Goal: Navigation & Orientation: Find specific page/section

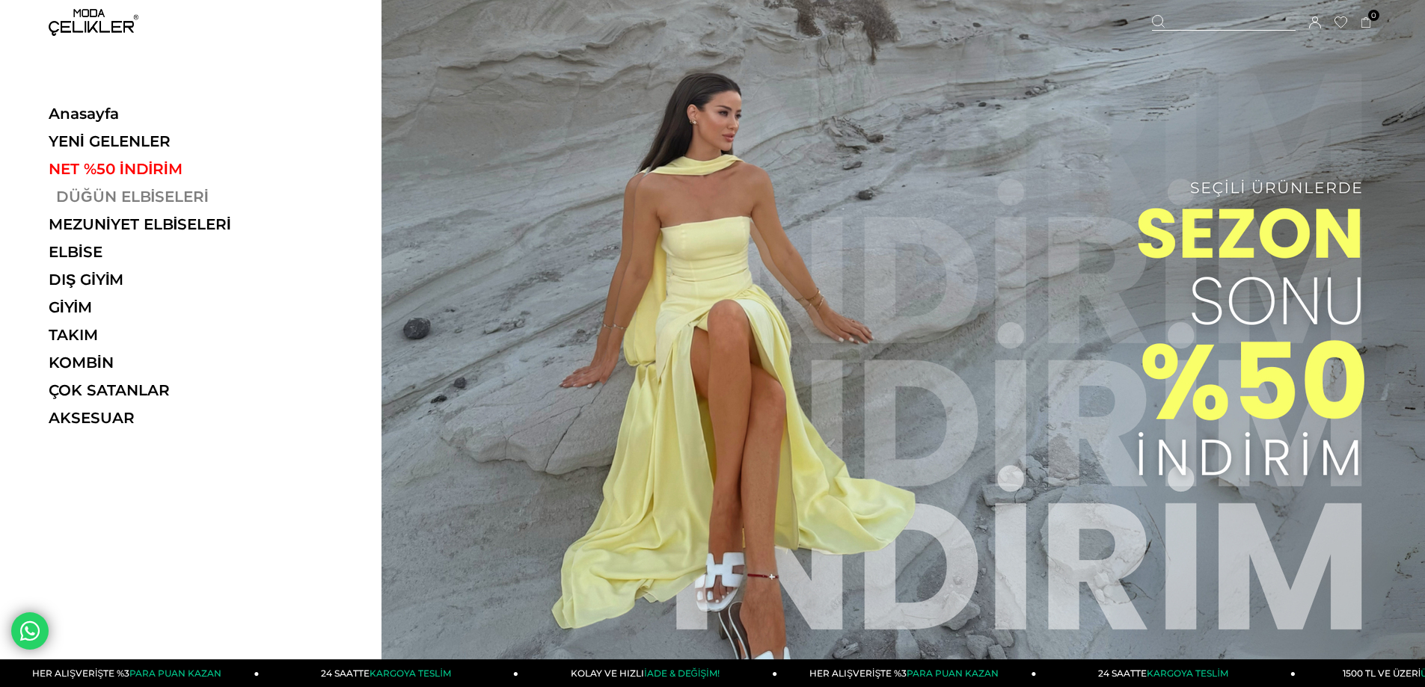
click at [64, 201] on link "DÜĞÜN ELBİSELERİ" at bounding box center [152, 197] width 206 height 18
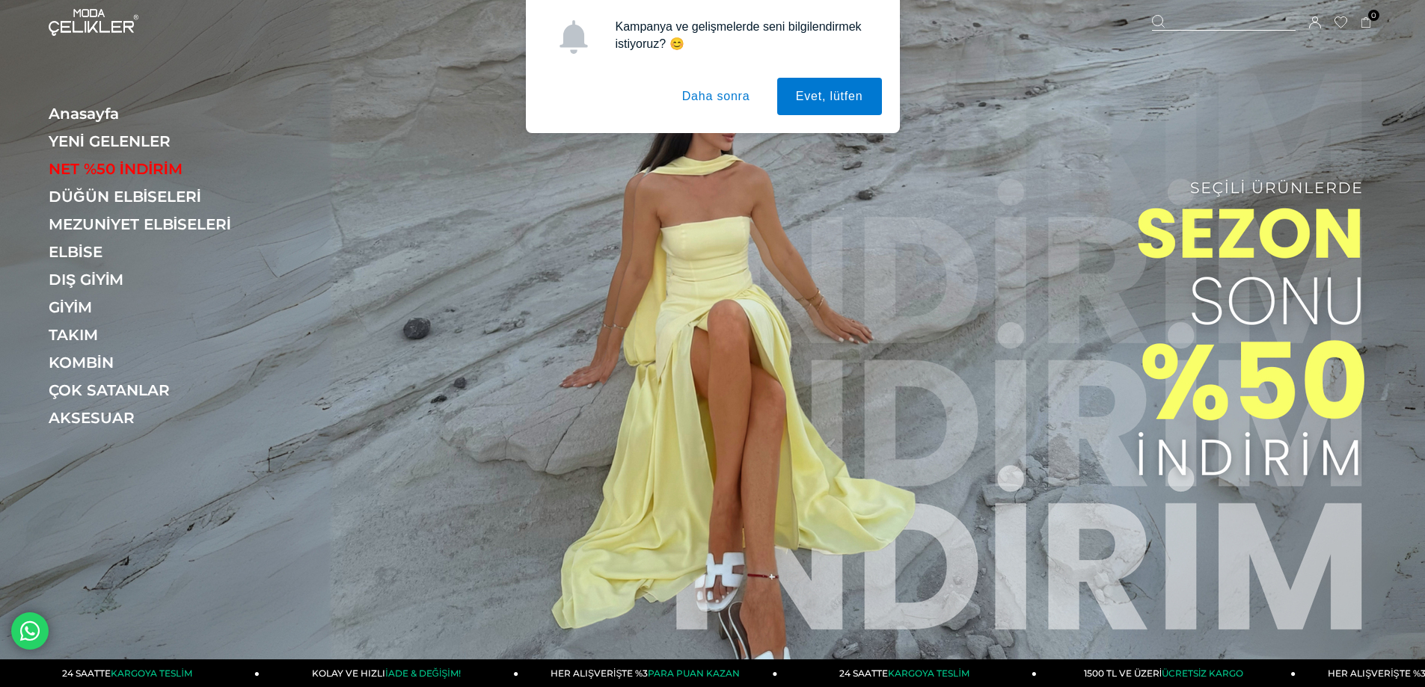
click at [730, 104] on button "Daha sonra" at bounding box center [715, 96] width 105 height 37
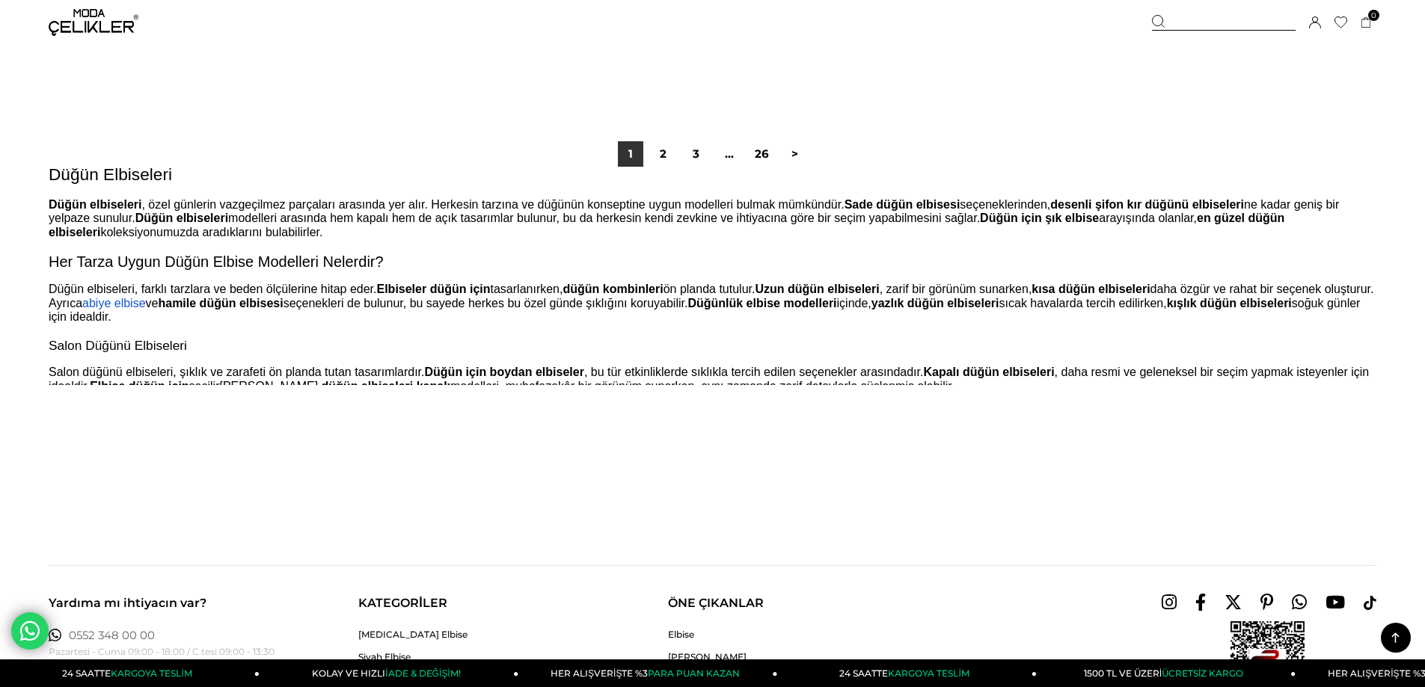
scroll to position [11332, 0]
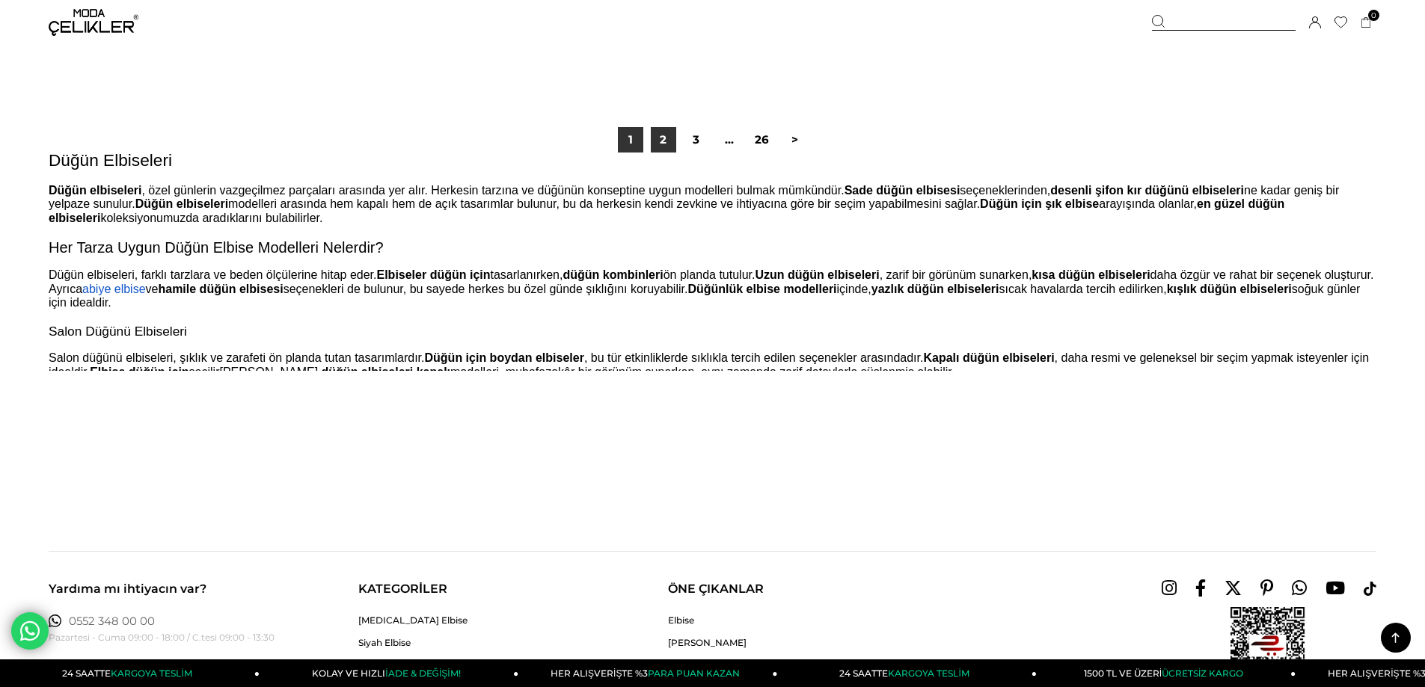
click at [660, 143] on link "2" at bounding box center [663, 139] width 25 height 25
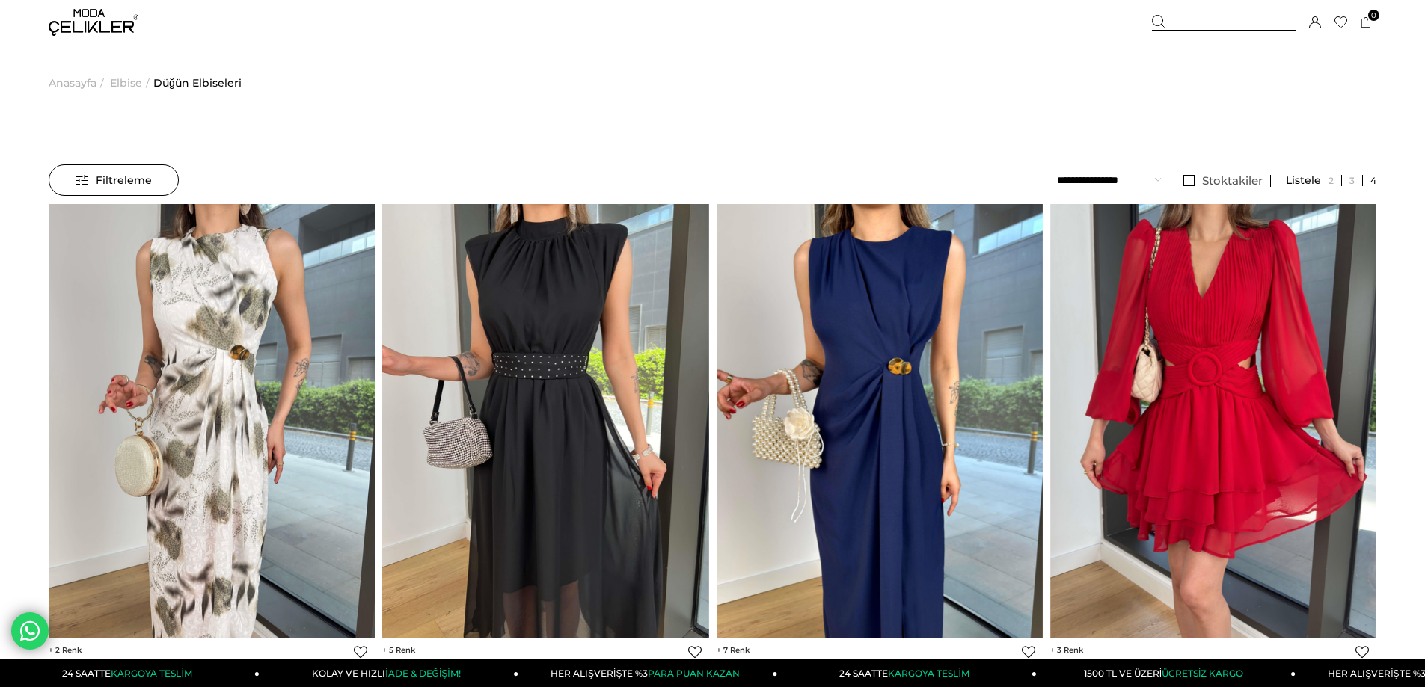
click at [79, 16] on img at bounding box center [94, 22] width 90 height 27
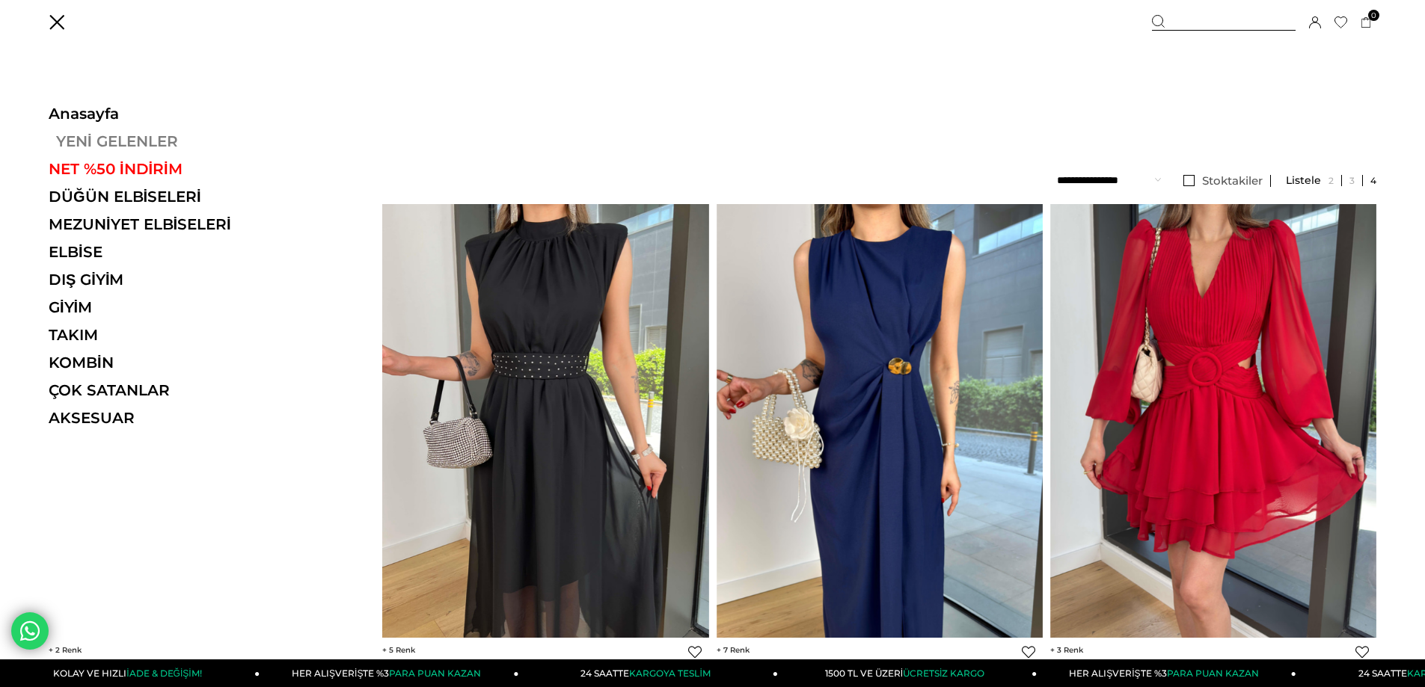
click at [95, 144] on link "YENİ GELENLER" at bounding box center [152, 141] width 206 height 18
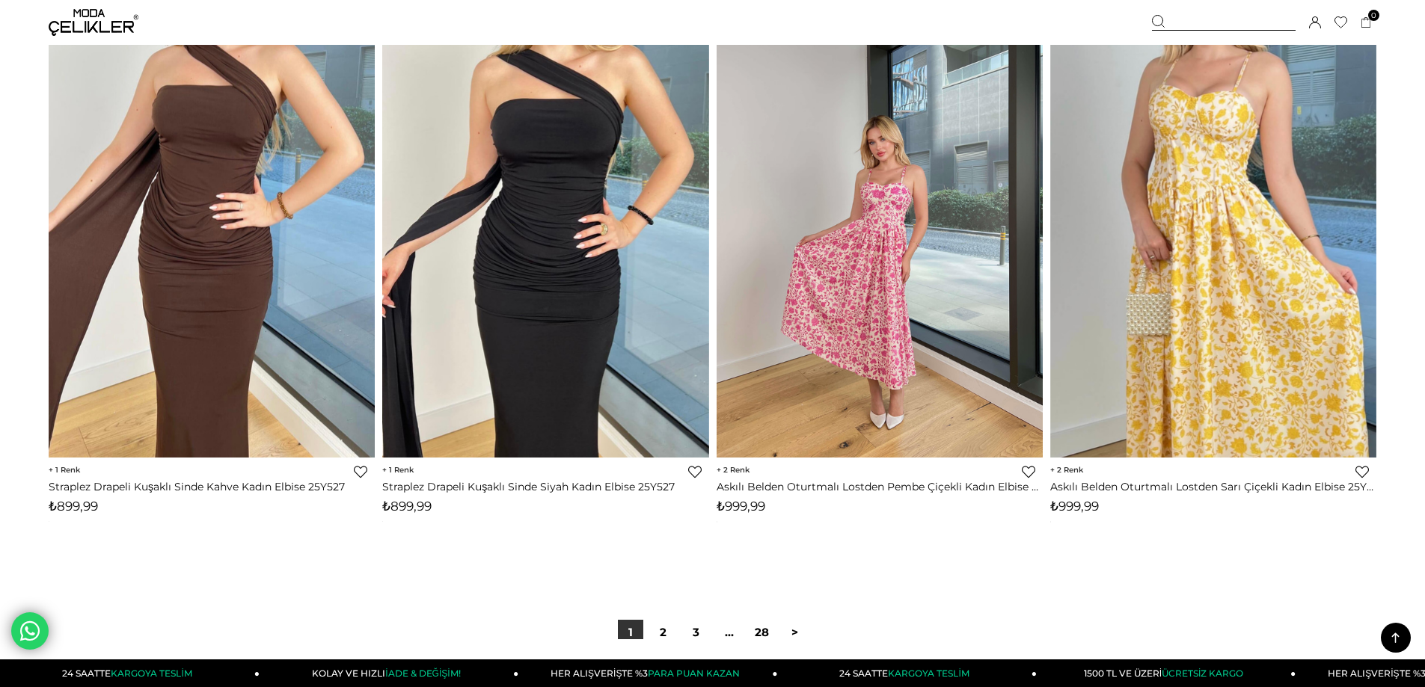
scroll to position [11103, 0]
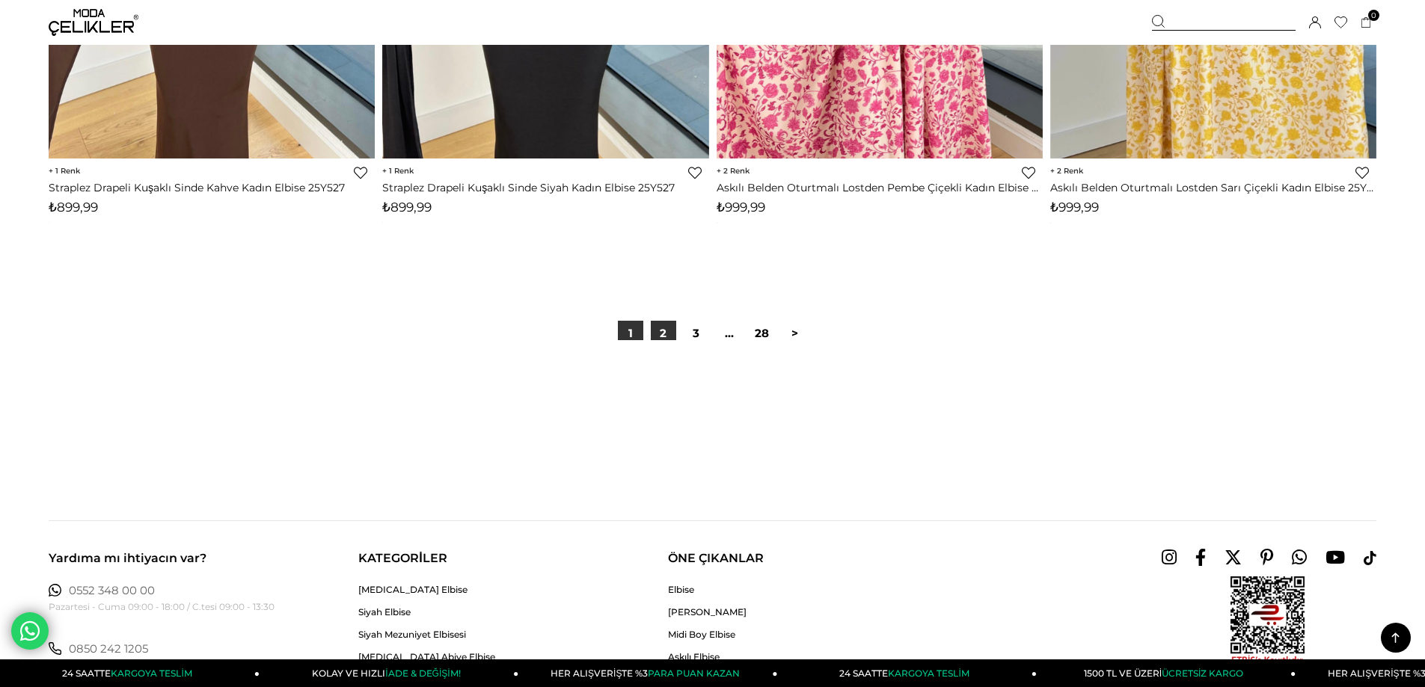
click at [663, 325] on link "2" at bounding box center [663, 333] width 25 height 25
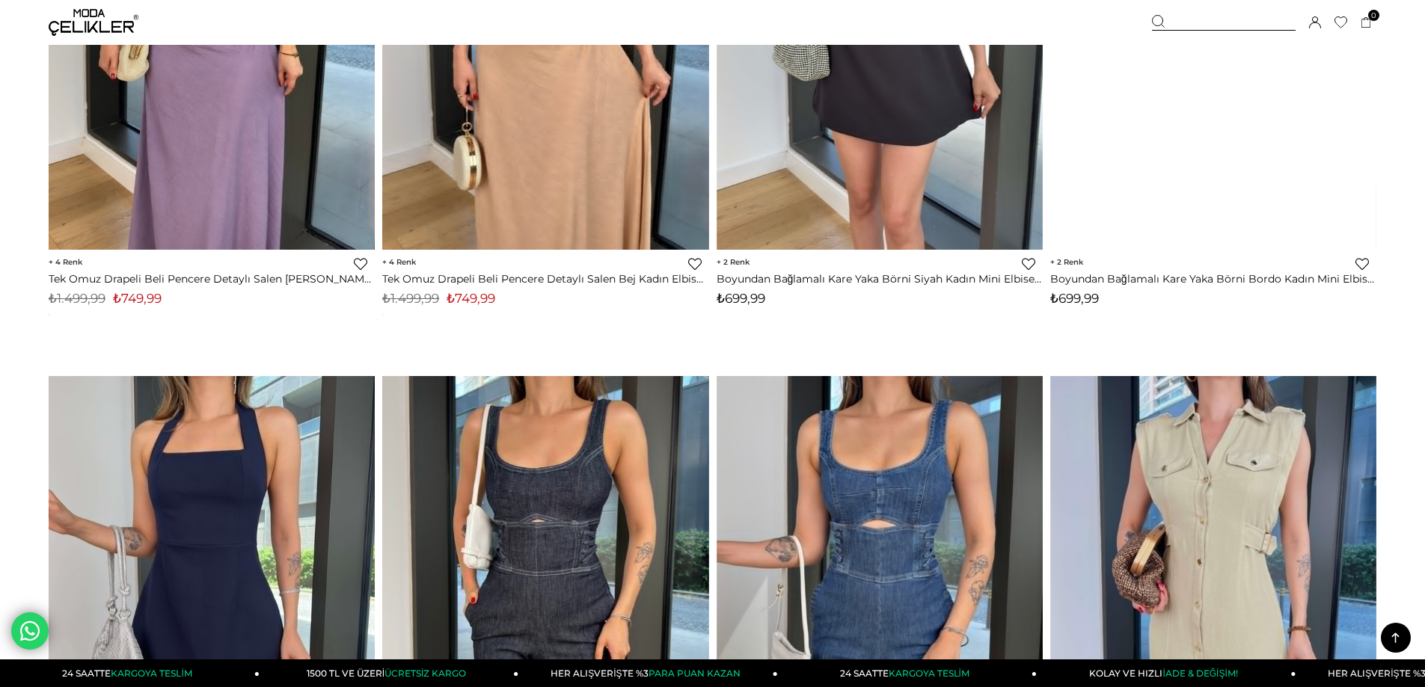
scroll to position [10845, 0]
